Goal: Task Accomplishment & Management: Use online tool/utility

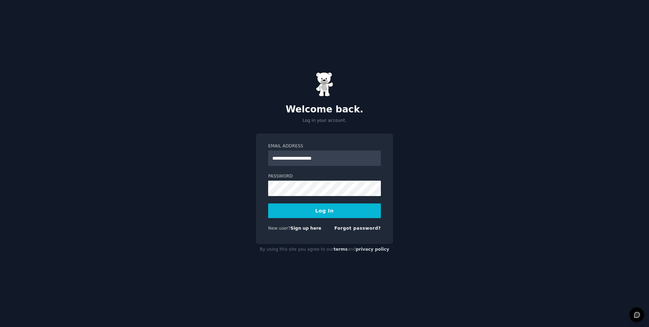
click at [297, 162] on input "**********" at bounding box center [324, 158] width 113 height 15
click at [268, 203] on button "Log In" at bounding box center [324, 210] width 113 height 15
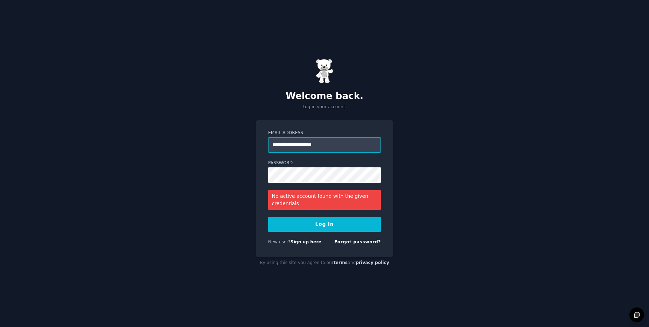
click at [302, 143] on input "**********" at bounding box center [324, 144] width 113 height 15
type input "**********"
click at [333, 222] on button "Log In" at bounding box center [324, 224] width 113 height 15
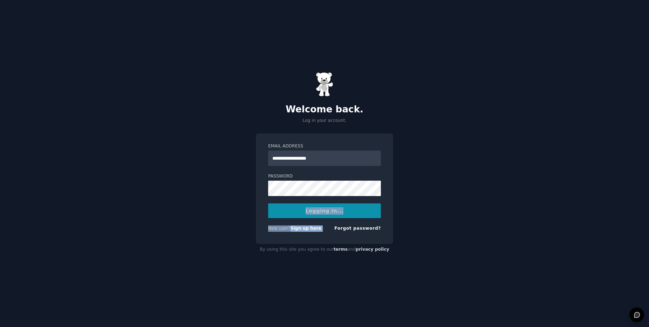
drag, startPoint x: 333, startPoint y: 222, endPoint x: 340, endPoint y: 167, distance: 55.8
click at [340, 207] on form "**********" at bounding box center [324, 188] width 113 height 91
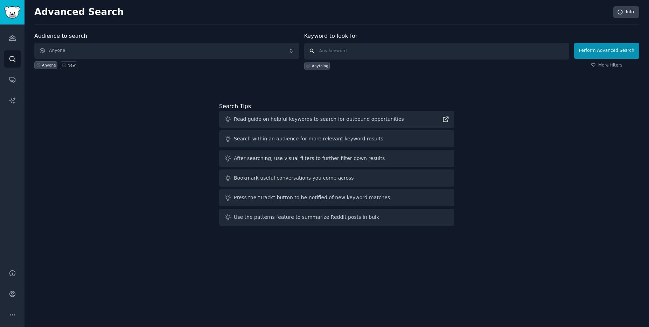
click at [374, 56] on input "text" at bounding box center [436, 51] width 265 height 17
type input "AI agent"
click button "Perform Advanced Search" at bounding box center [606, 51] width 65 height 16
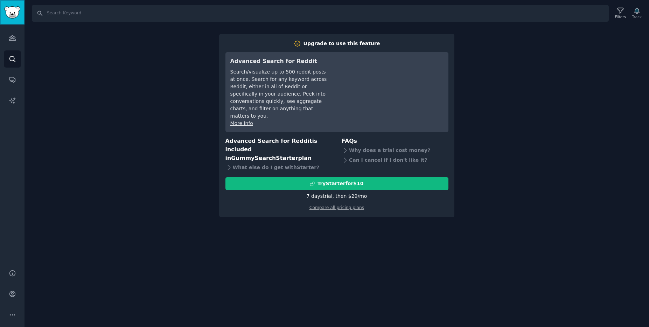
click at [19, 12] on img "Sidebar" at bounding box center [12, 12] width 16 height 12
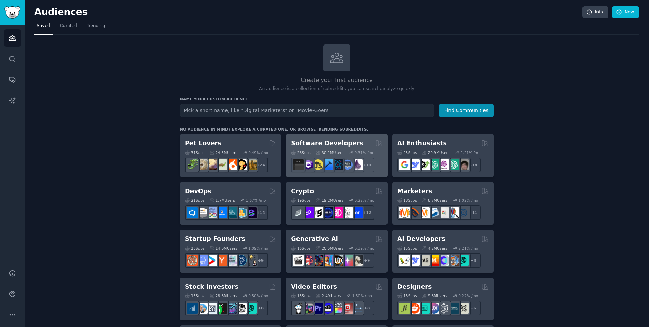
click at [354, 145] on div "Software Developers" at bounding box center [336, 143] width 91 height 9
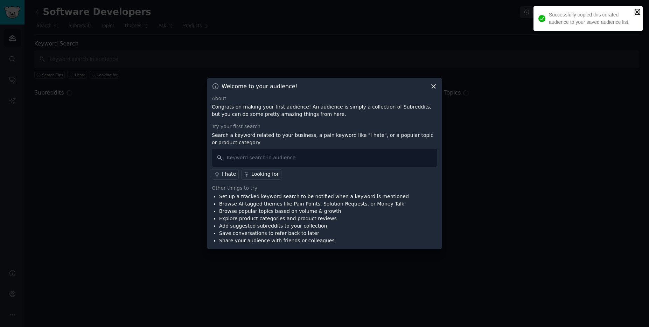
click at [639, 11] on icon "close" at bounding box center [637, 12] width 5 height 6
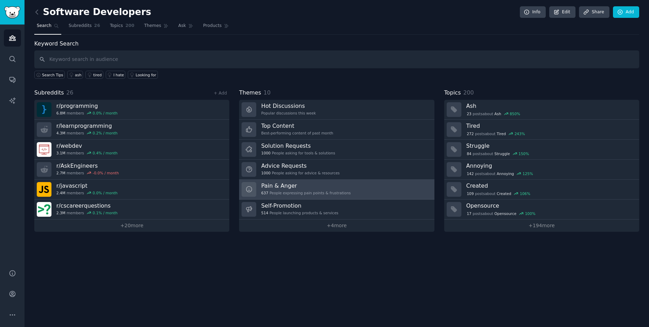
click at [322, 197] on link "Pain & Anger 637 People expressing pain points & frustrations" at bounding box center [336, 190] width 195 height 20
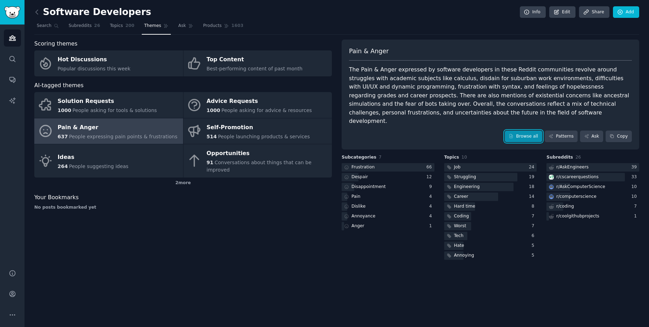
click at [521, 131] on link "Browse all" at bounding box center [523, 137] width 37 height 12
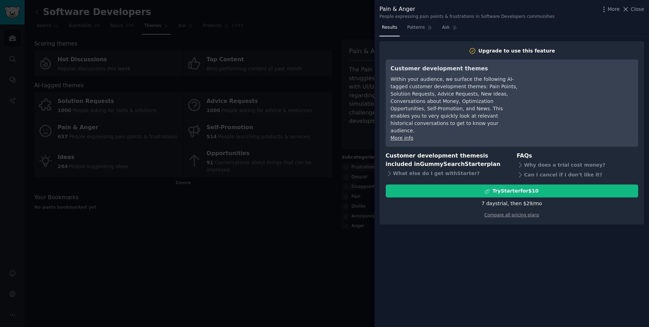
click at [648, 8] on div "Pain & Anger People expressing pain points & frustrations in Software Developer…" at bounding box center [512, 11] width 275 height 22
click at [639, 10] on span "Close" at bounding box center [637, 9] width 13 height 7
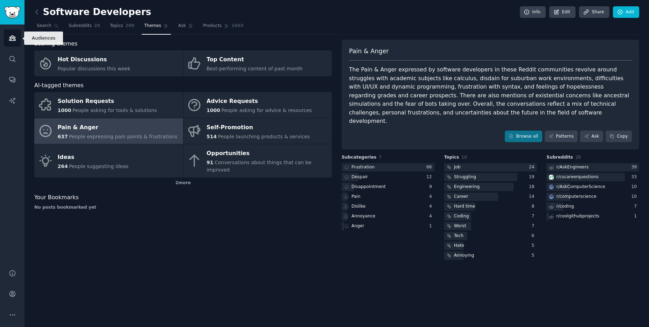
click at [14, 37] on icon "Sidebar" at bounding box center [12, 37] width 7 height 7
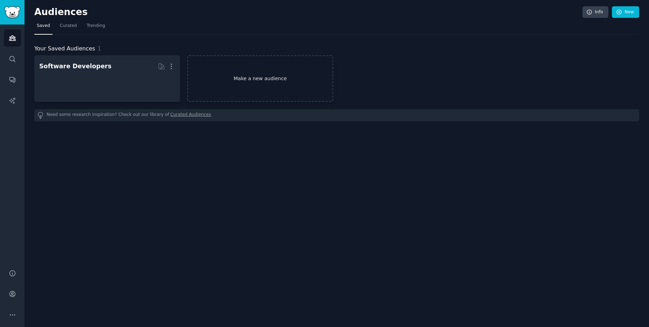
click at [247, 89] on link "Make a new audience" at bounding box center [260, 78] width 146 height 47
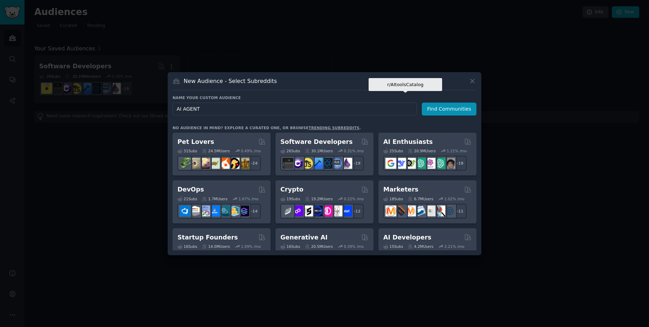
type input "AI AGENTS"
click button "Find Communities" at bounding box center [449, 109] width 55 height 13
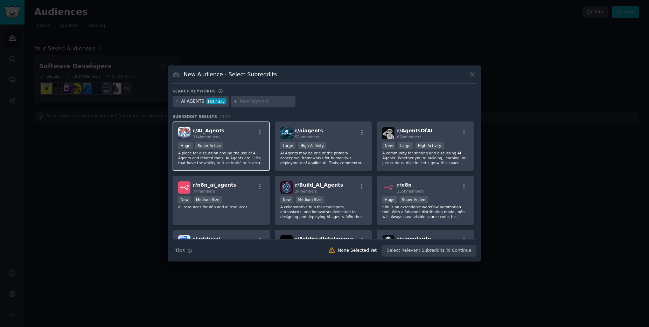
click at [230, 142] on div "r/ AI_Agents 214k members Huge Super Active A place for discussion around the u…" at bounding box center [221, 146] width 97 height 49
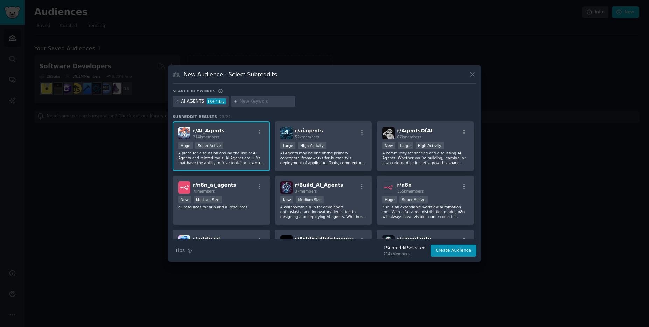
click at [267, 100] on input "text" at bounding box center [266, 101] width 53 height 6
type input "RAG"
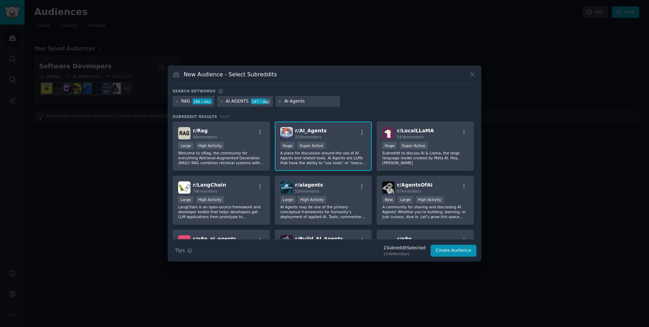
click at [330, 102] on input "AI Agents" at bounding box center [310, 101] width 53 height 6
type input "AI Agents"
click at [365, 104] on div "RAG 186 / day AI AGENTS 147 / day AI Agents" at bounding box center [325, 103] width 304 height 14
click at [388, 104] on div "RAG 186 / day AI AGENTS 147 / day AI Agents" at bounding box center [325, 103] width 304 height 14
click at [393, 110] on div "Search keywords RAG 186 / day AI AGENTS 147 / day AI Agents Subreddit Results 4…" at bounding box center [325, 173] width 304 height 168
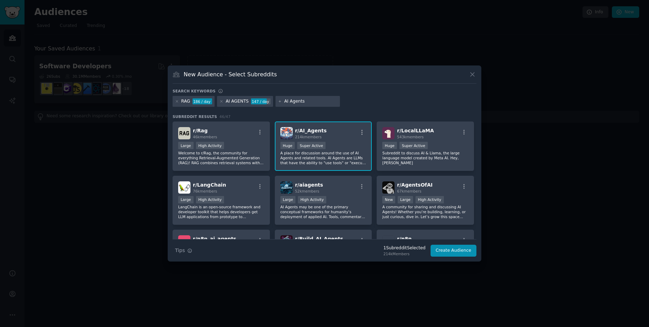
click at [310, 99] on input "AI Agents" at bounding box center [310, 101] width 53 height 6
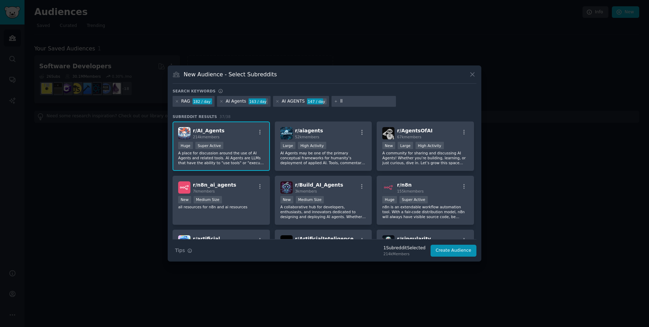
type input "llm"
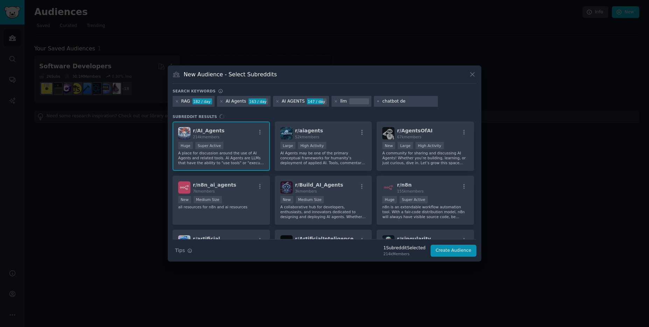
type input "chatbot dev"
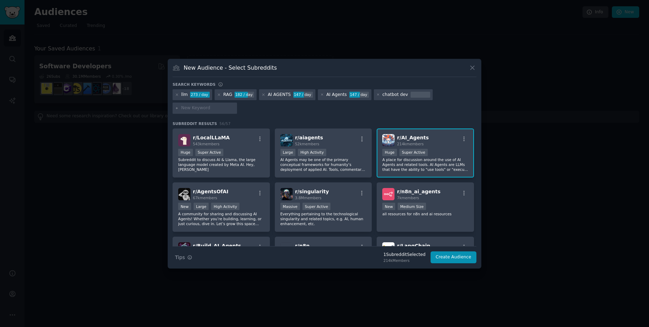
paste input "retrieval augmented generation"
type input "retrieval augmented generation"
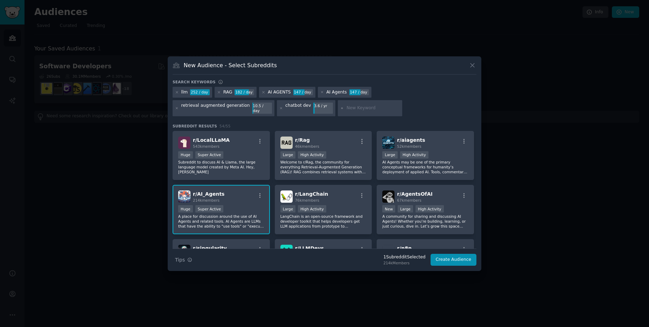
click at [232, 209] on div "Huge Super Active" at bounding box center [221, 209] width 86 height 9
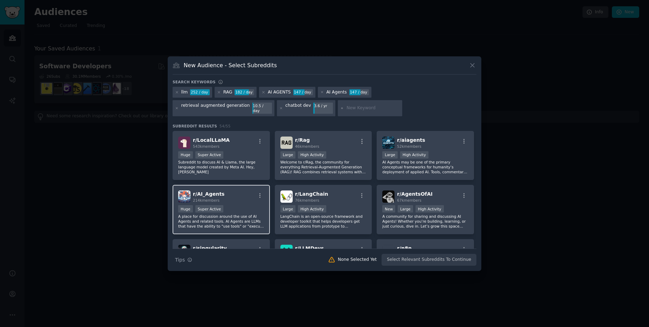
click at [232, 209] on div "Huge Super Active" at bounding box center [221, 209] width 86 height 9
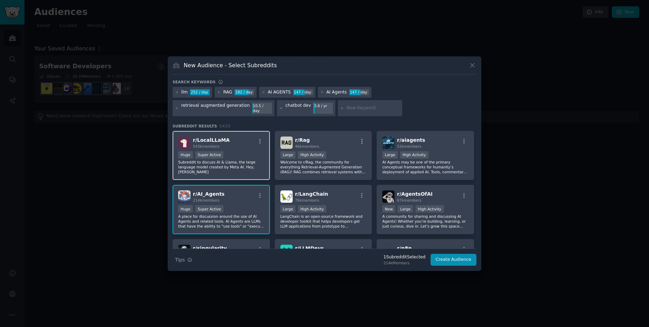
click at [231, 171] on div "r/ LocalLLaMA 543k members Huge Super Active Subreddit to discuss AI & Llama, t…" at bounding box center [221, 155] width 97 height 49
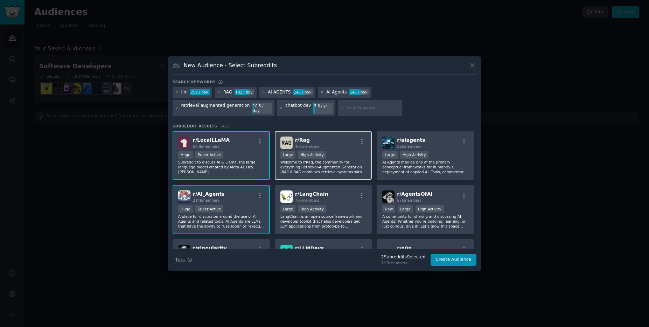
click at [361, 157] on div "Large High Activity" at bounding box center [324, 155] width 86 height 9
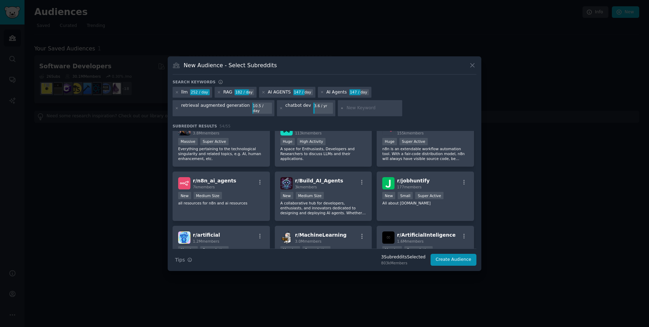
scroll to position [123, 0]
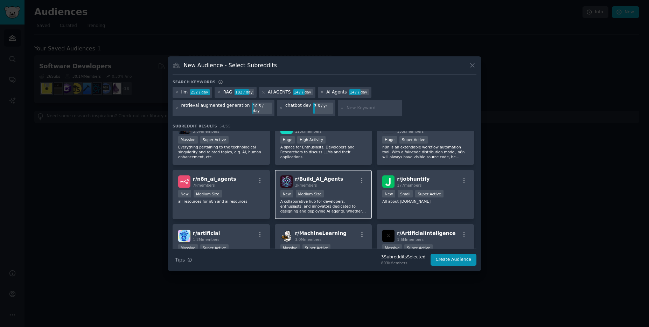
click at [319, 202] on p "A collaborative hub for developers, enthusiasts, and innovators dedicated to de…" at bounding box center [324, 206] width 86 height 15
click at [446, 262] on button "Create Audience" at bounding box center [454, 260] width 46 height 12
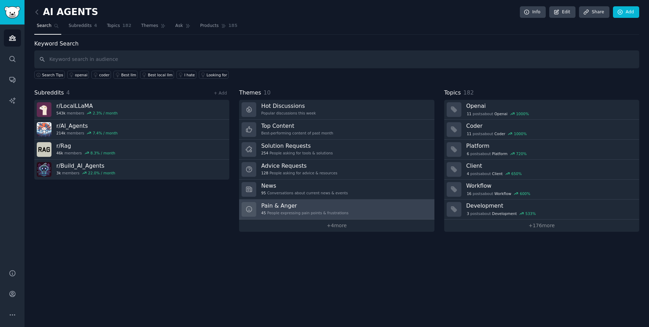
click at [304, 209] on div "Pain & Anger 45 People expressing pain points & frustrations" at bounding box center [304, 209] width 87 height 15
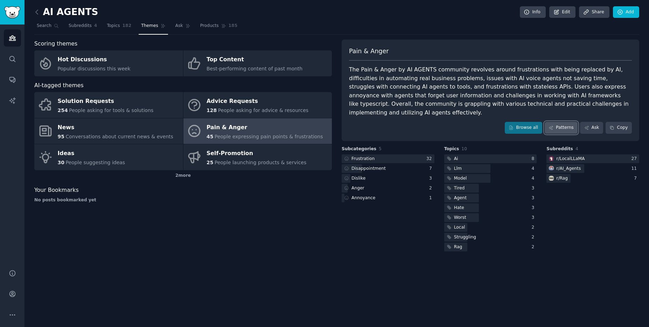
click at [568, 122] on link "Patterns" at bounding box center [561, 128] width 33 height 12
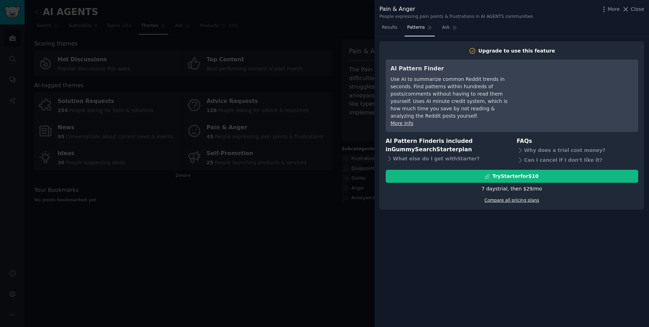
click at [505, 198] on link "Compare all pricing plans" at bounding box center [512, 200] width 55 height 5
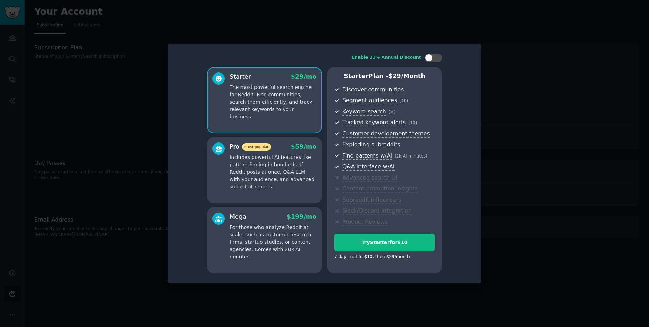
click at [507, 77] on div at bounding box center [324, 163] width 649 height 327
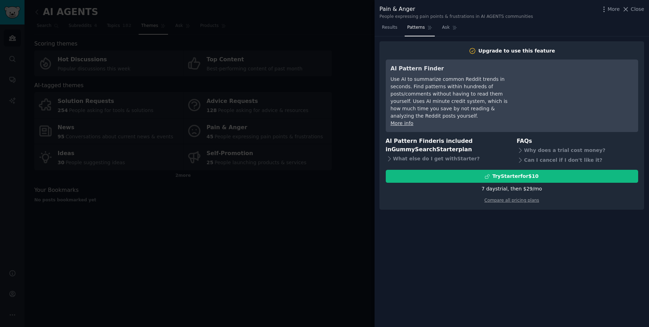
click at [244, 78] on div at bounding box center [324, 163] width 649 height 327
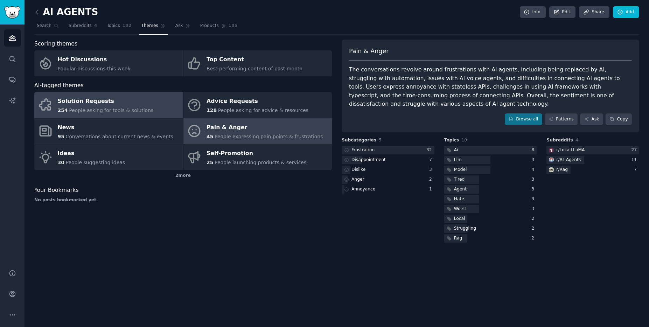
click at [103, 99] on div "Solution Requests" at bounding box center [106, 101] width 96 height 11
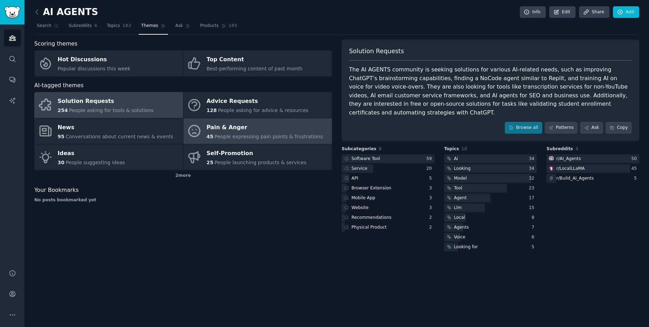
click at [226, 134] on span "People expressing pain points & frustrations" at bounding box center [269, 137] width 109 height 6
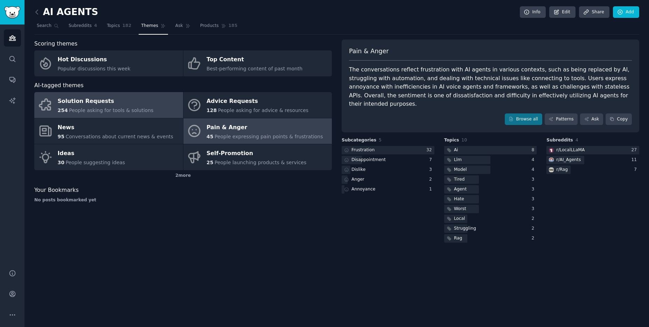
click at [95, 111] on span "People asking for tools & solutions" at bounding box center [111, 111] width 84 height 6
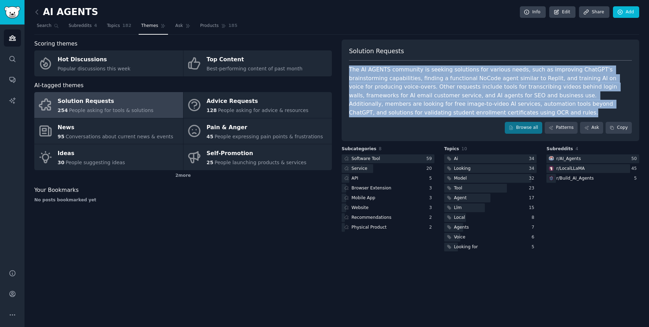
drag, startPoint x: 367, startPoint y: 97, endPoint x: 349, endPoint y: 71, distance: 32.2
click at [349, 71] on div "Solution Requests The AI AGENTS community is seeking solutions for various need…" at bounding box center [491, 91] width 298 height 102
copy div "The AI AGENTS community is seeking solutions for various needs, such as improvi…"
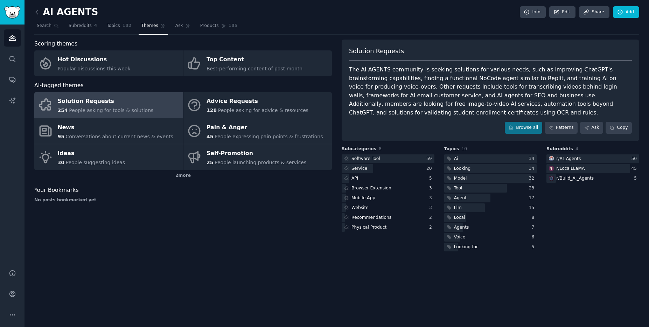
click at [389, 124] on div "Browse all Patterns Ask Copy" at bounding box center [490, 128] width 283 height 12
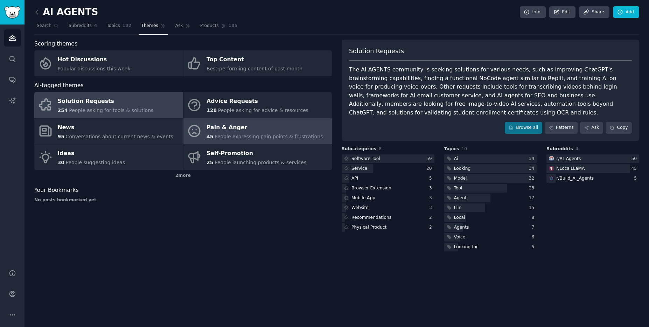
click at [268, 141] on link "Pain & Anger 45 People expressing pain points & frustrations" at bounding box center [258, 131] width 149 height 26
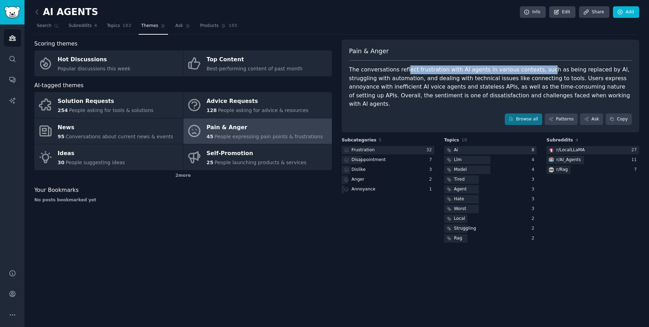
drag, startPoint x: 405, startPoint y: 71, endPoint x: 535, endPoint y: 71, distance: 130.3
click at [535, 71] on div "The conversations reflect frustration with AI agents in various contexts, such …" at bounding box center [490, 86] width 283 height 43
click at [503, 77] on div "The conversations reflect frustration with AI agents in various contexts, such …" at bounding box center [490, 86] width 283 height 43
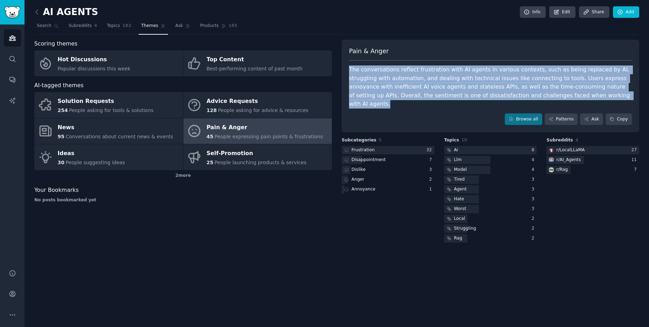
drag, startPoint x: 561, startPoint y: 98, endPoint x: 340, endPoint y: 64, distance: 223.2
click at [340, 64] on div "Scoring themes Hot Discussions Popular discussions this week Top Content Best-p…" at bounding box center [336, 142] width 605 height 205
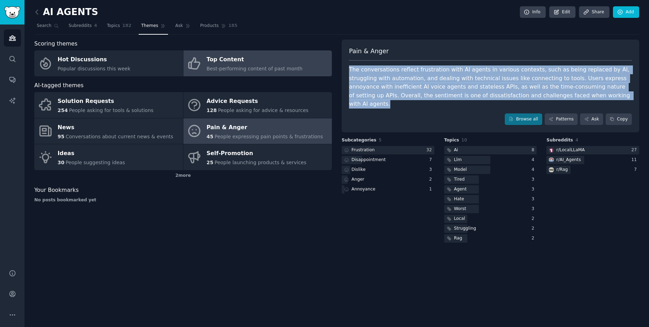
copy div "The conversations reflect frustration with AI agents in various contexts, such …"
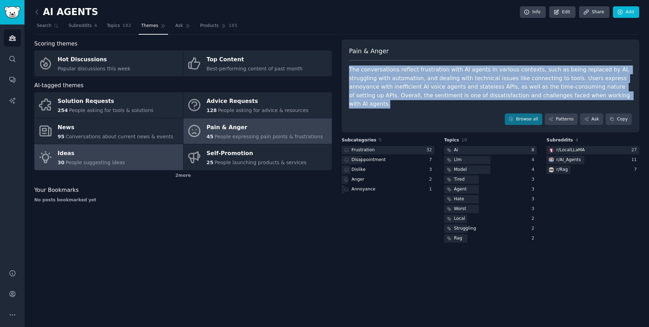
click at [108, 150] on div "Ideas" at bounding box center [92, 153] width 68 height 11
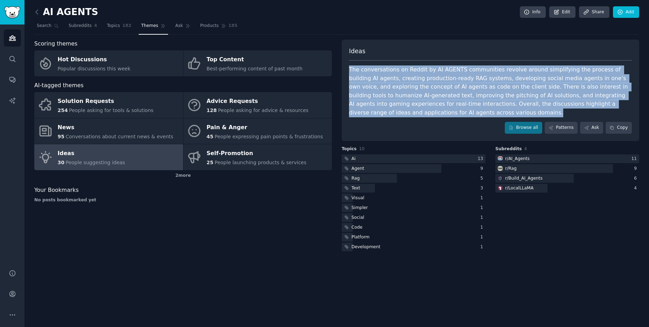
drag, startPoint x: 427, startPoint y: 116, endPoint x: 343, endPoint y: 70, distance: 95.7
click at [343, 70] on div "Ideas The conversations on Reddit by AI AGENTS communities revolve around simpl…" at bounding box center [491, 91] width 298 height 102
copy div "The conversations on Reddit by AI AGENTS communities revolve around simplifying…"
